Goal: Task Accomplishment & Management: Use online tool/utility

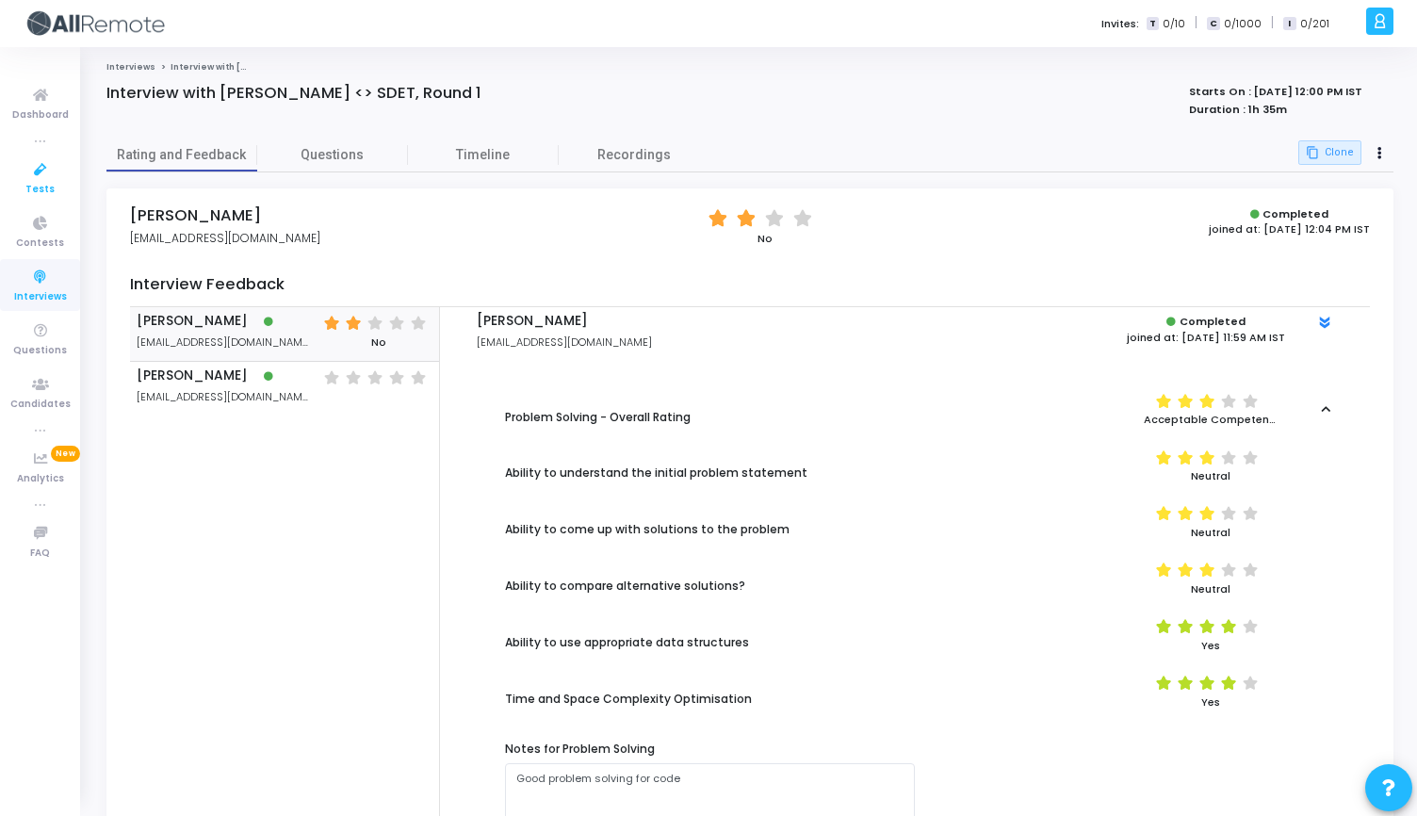
click at [36, 178] on icon at bounding box center [41, 170] width 40 height 24
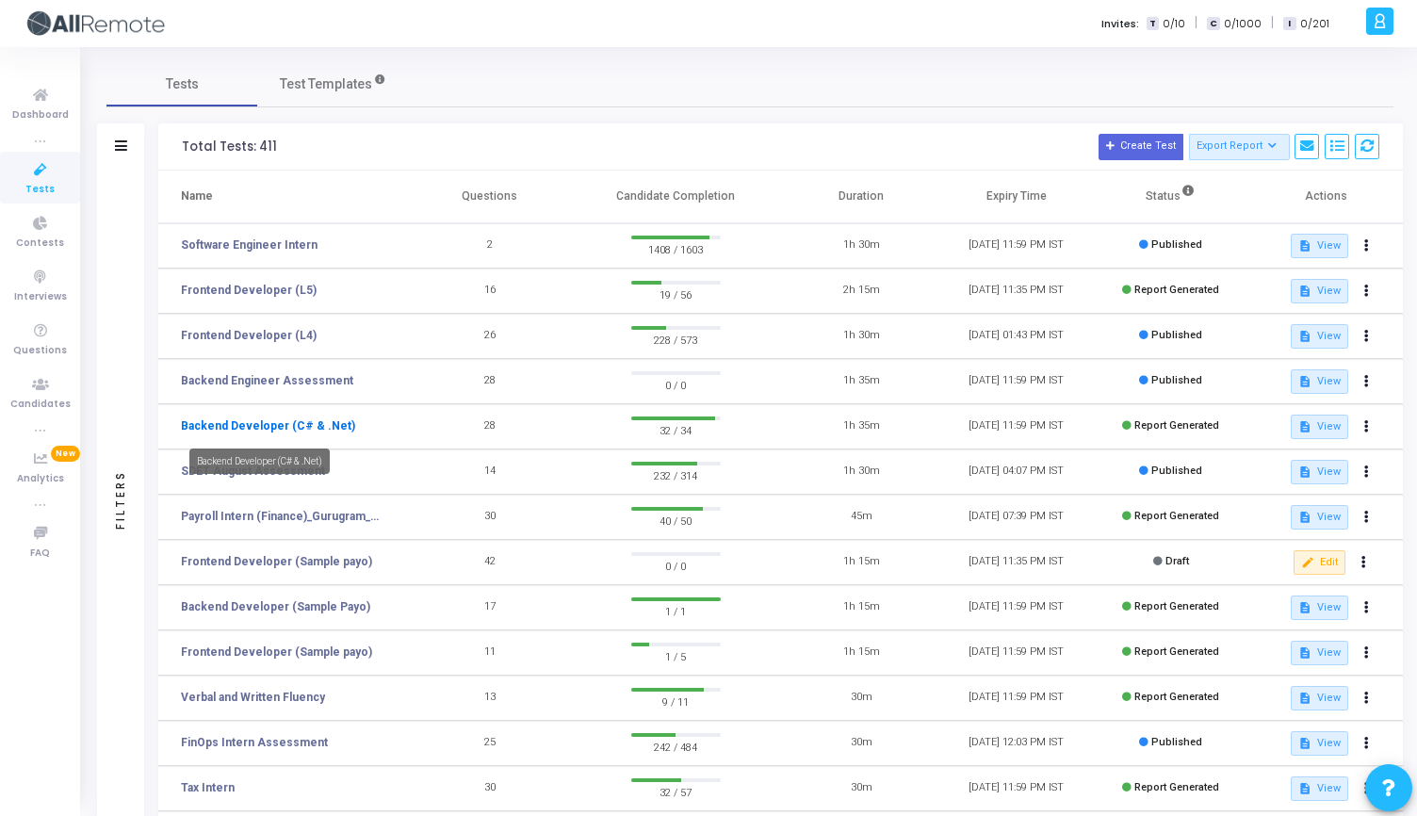
click at [290, 427] on link "Backend Developer (C# & .Net)" at bounding box center [268, 425] width 174 height 17
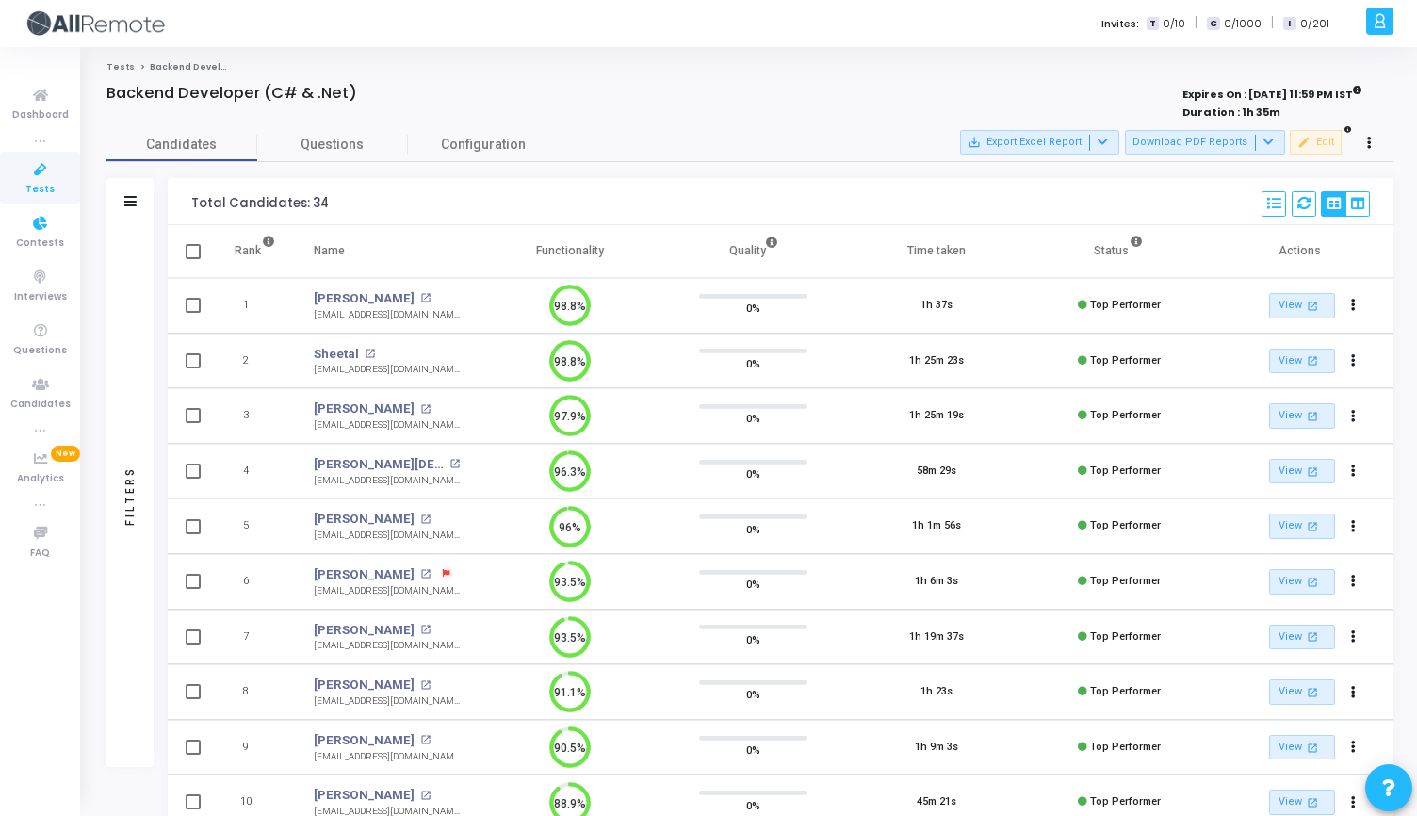
click at [15, 187] on link "Tests" at bounding box center [40, 178] width 80 height 52
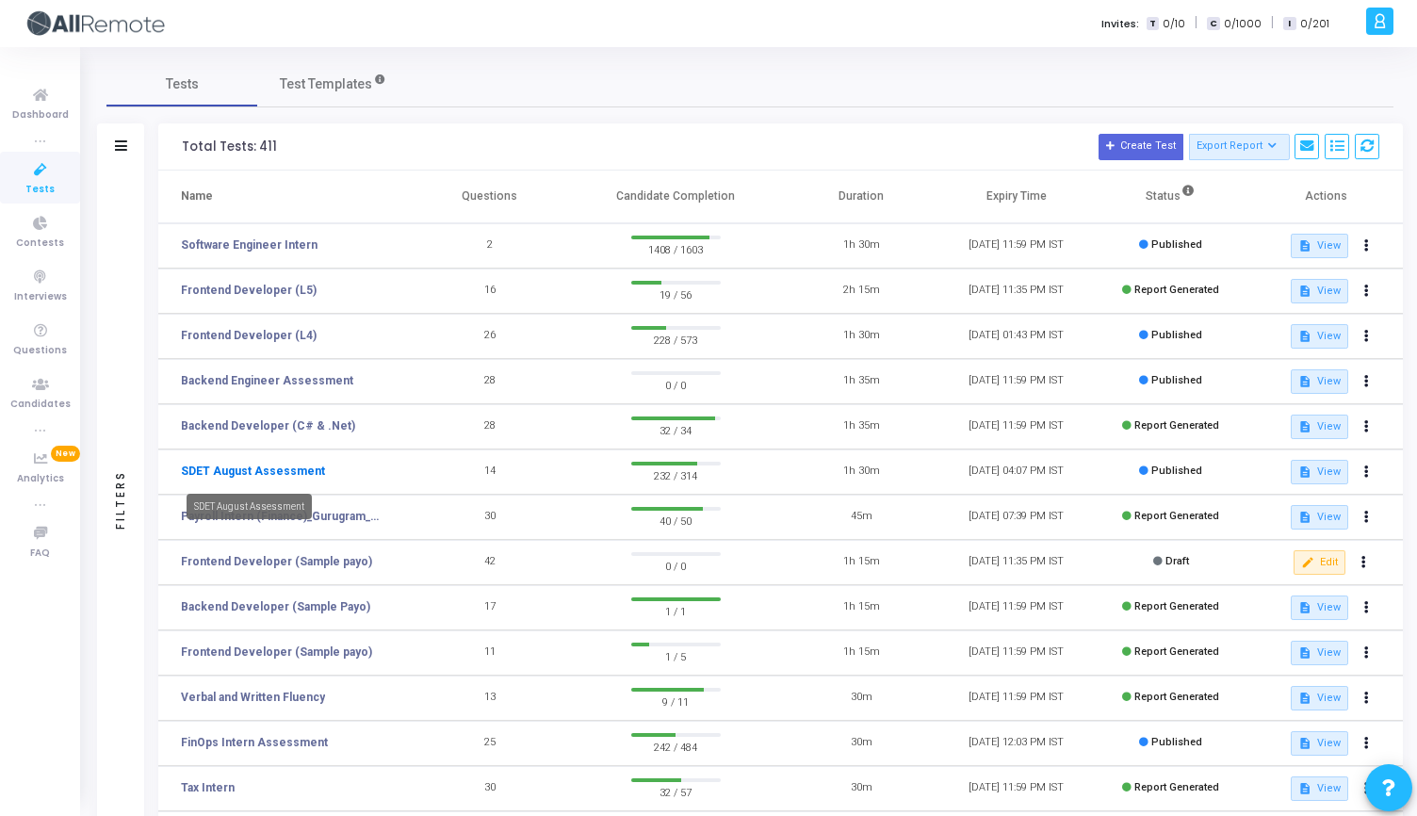
click at [286, 464] on link "SDET August Assessment" at bounding box center [253, 471] width 144 height 17
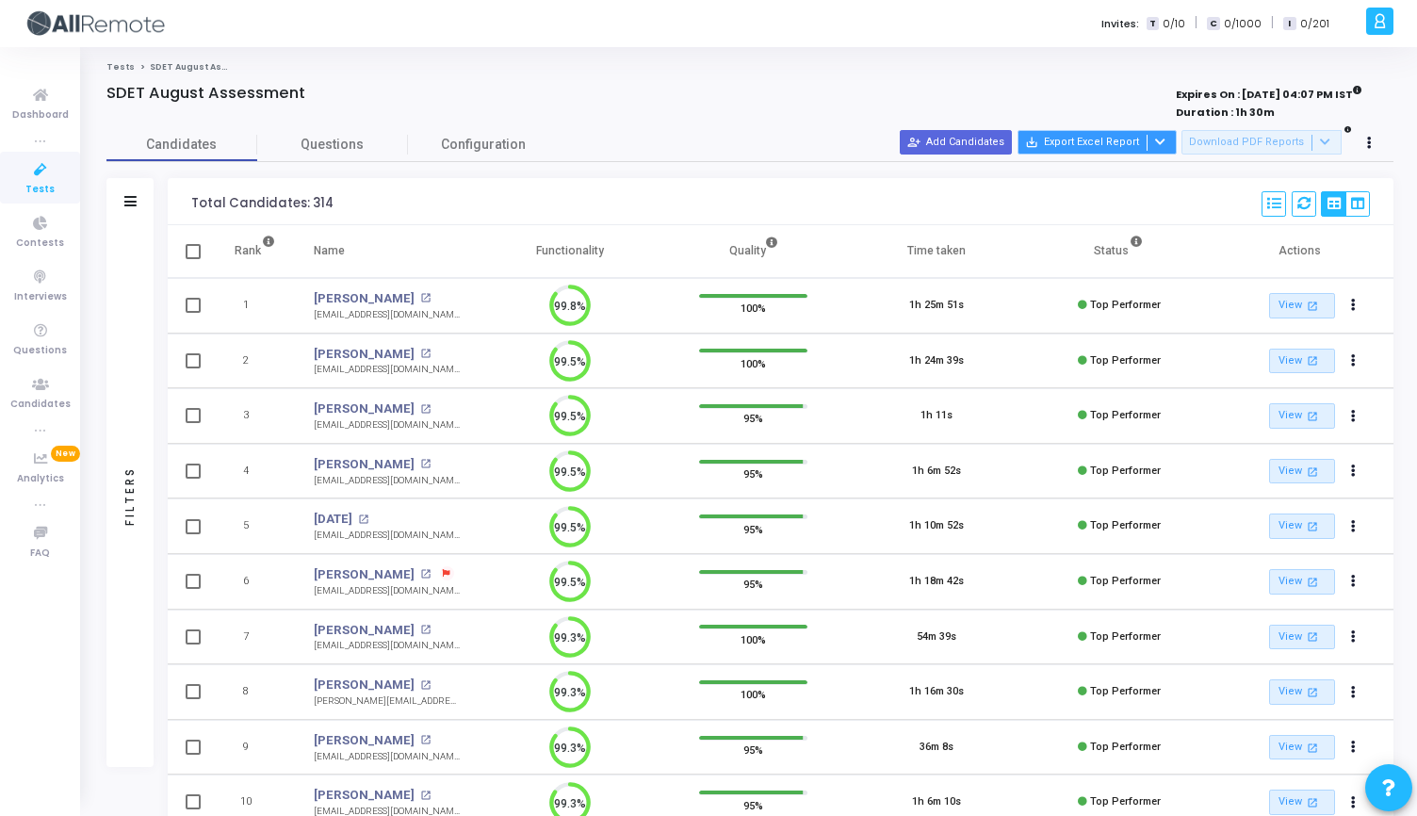
click at [1177, 141] on button "save_alt Export Excel Report" at bounding box center [1097, 142] width 159 height 24
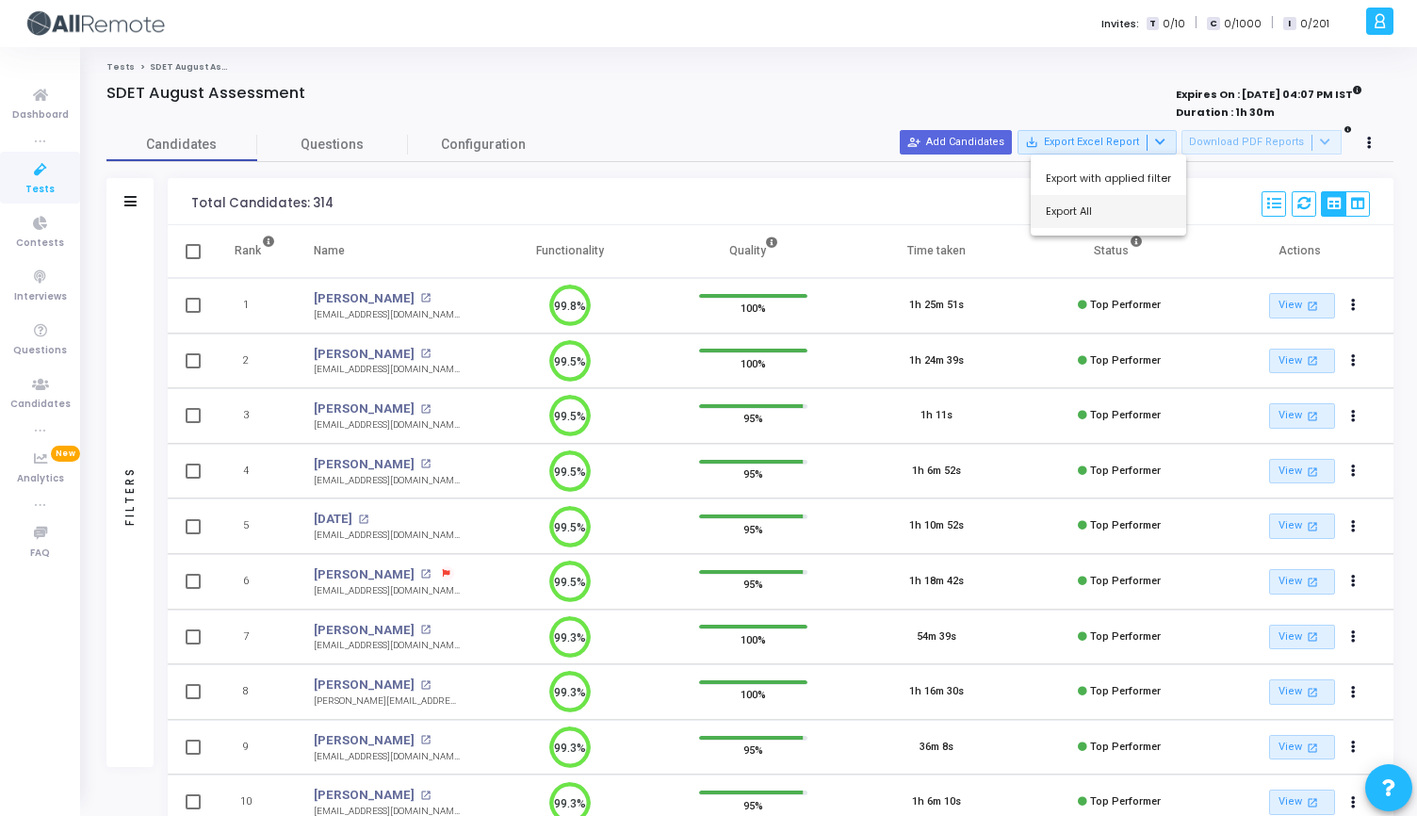
click at [1124, 220] on button "Export All" at bounding box center [1108, 211] width 155 height 33
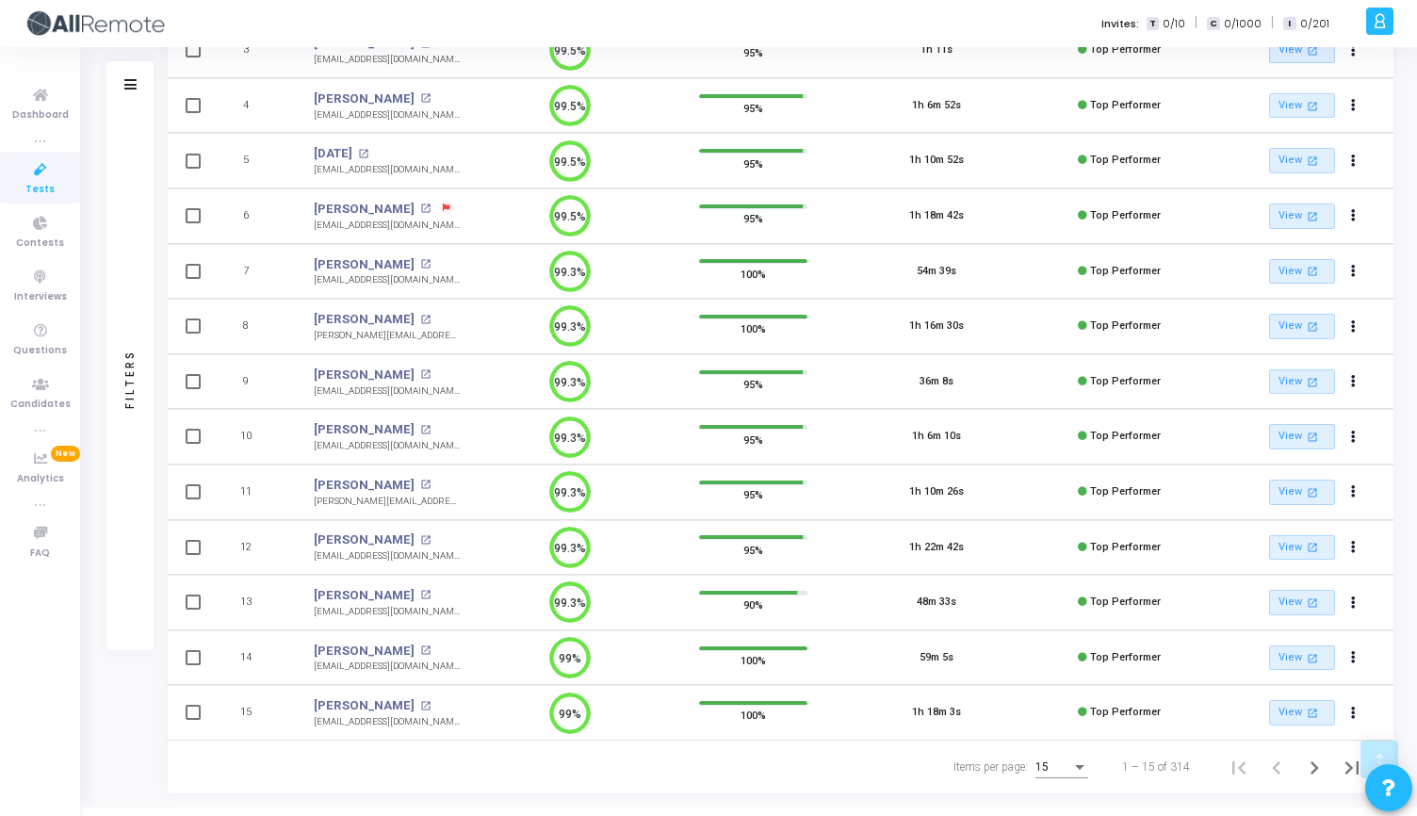
scroll to position [391, 0]
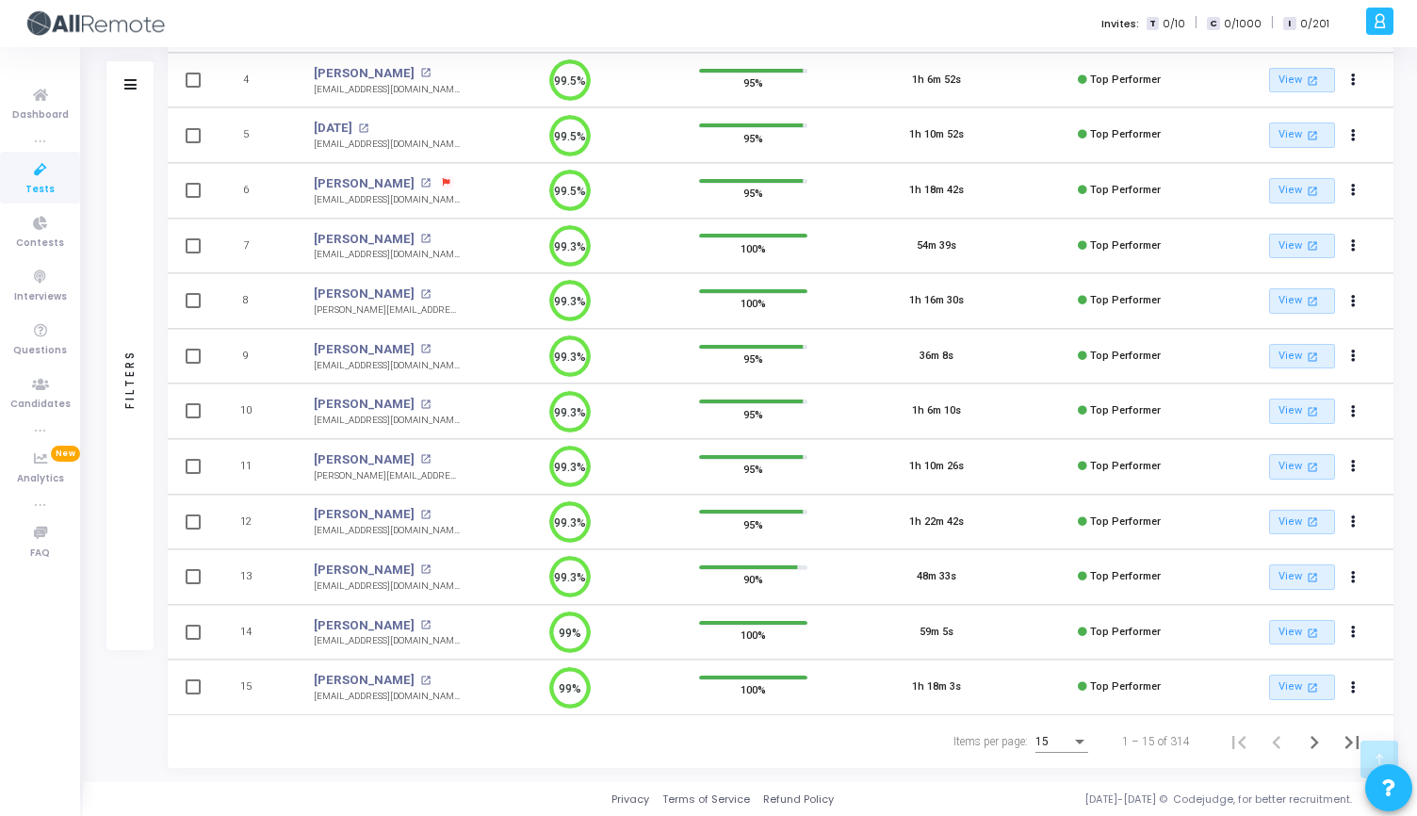
click at [1069, 746] on div "15" at bounding box center [1053, 742] width 36 height 13
click at [1061, 737] on span "50" at bounding box center [1062, 731] width 53 height 34
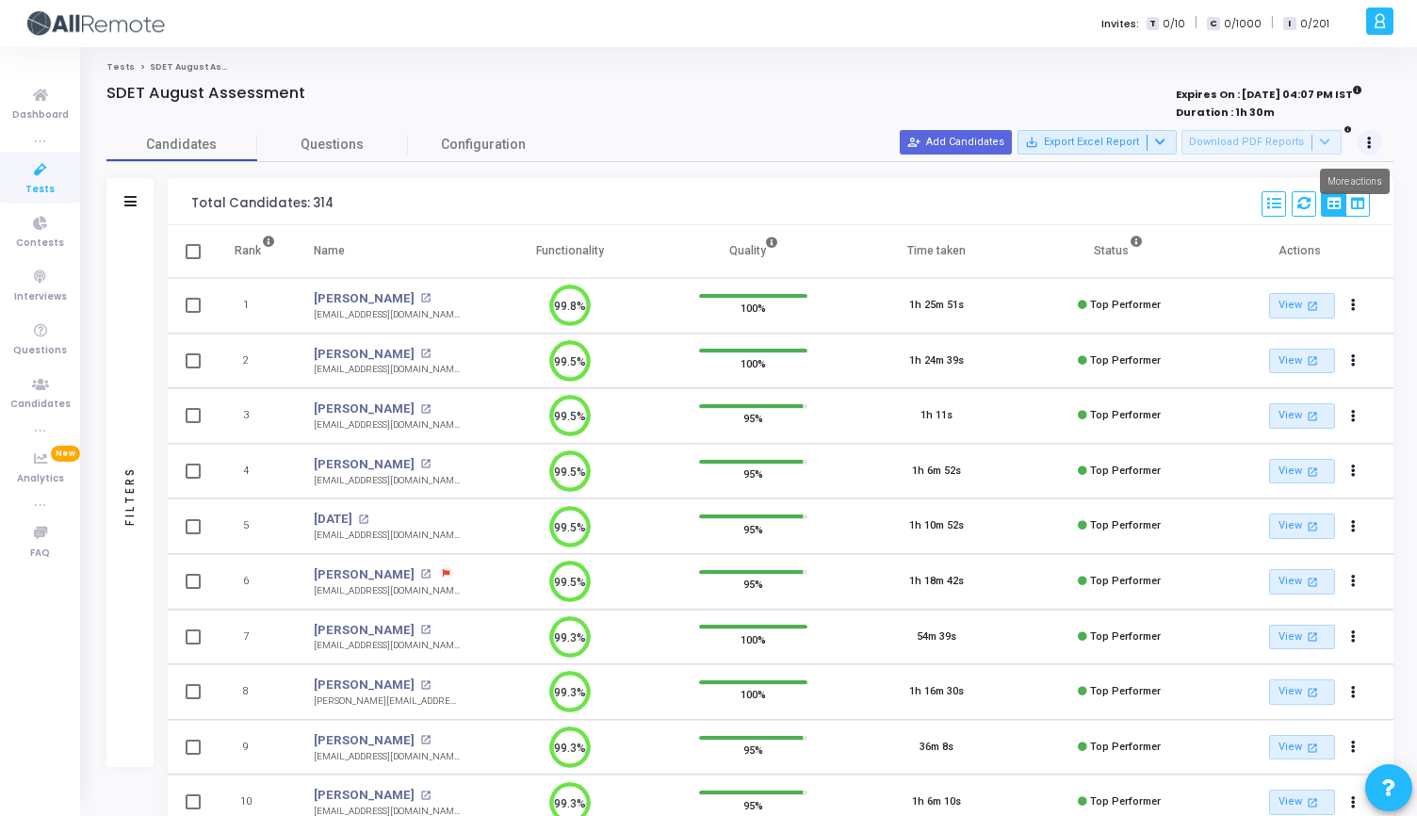
click at [1365, 138] on button at bounding box center [1370, 143] width 26 height 26
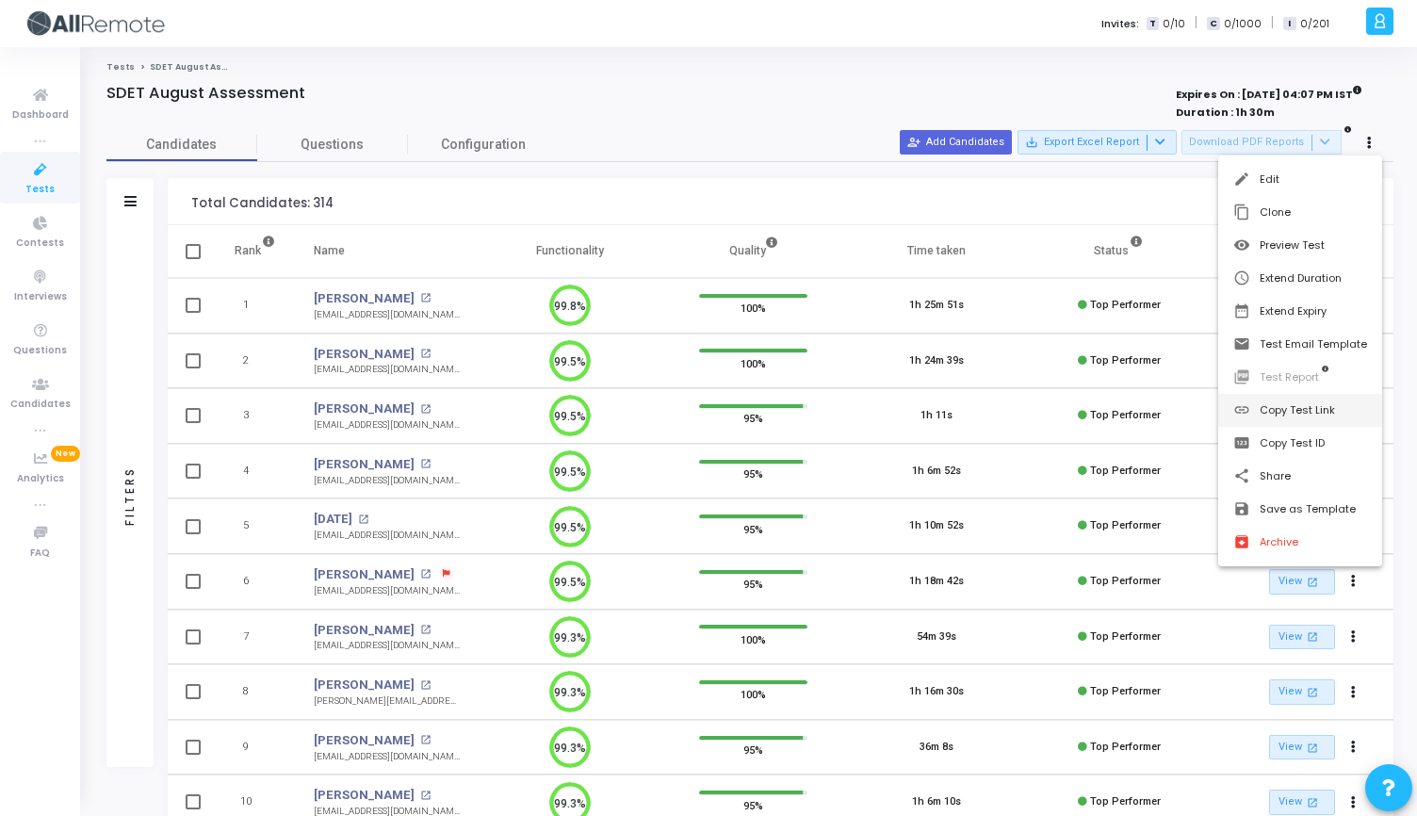
click at [1273, 413] on button "link Copy Test Link" at bounding box center [1300, 410] width 164 height 33
